Goal: Information Seeking & Learning: Learn about a topic

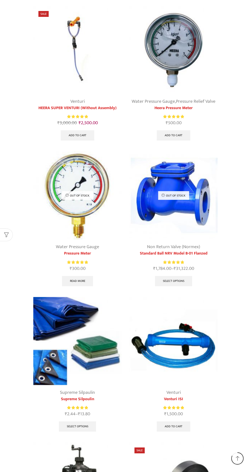
scroll to position [496, 0]
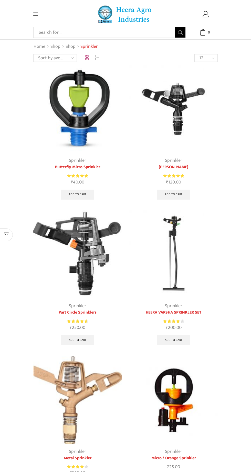
click at [94, 396] on img at bounding box center [77, 400] width 88 height 88
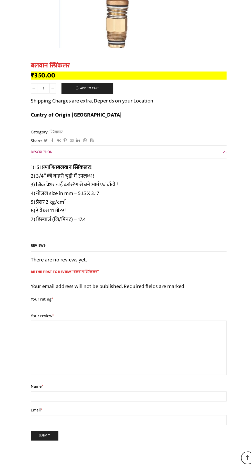
scroll to position [1605, 0]
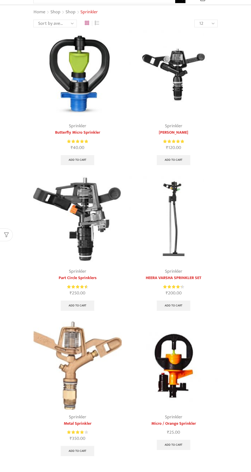
scroll to position [63, 0]
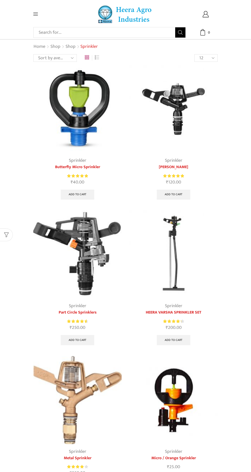
scroll to position [63, 0]
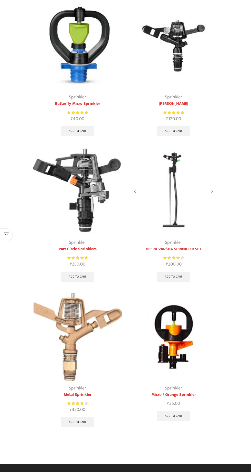
click at [186, 211] on img at bounding box center [173, 191] width 88 height 88
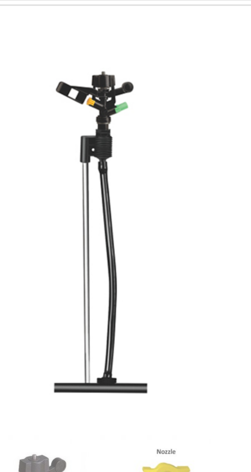
scroll to position [2, 0]
